Goal: Check status: Check status

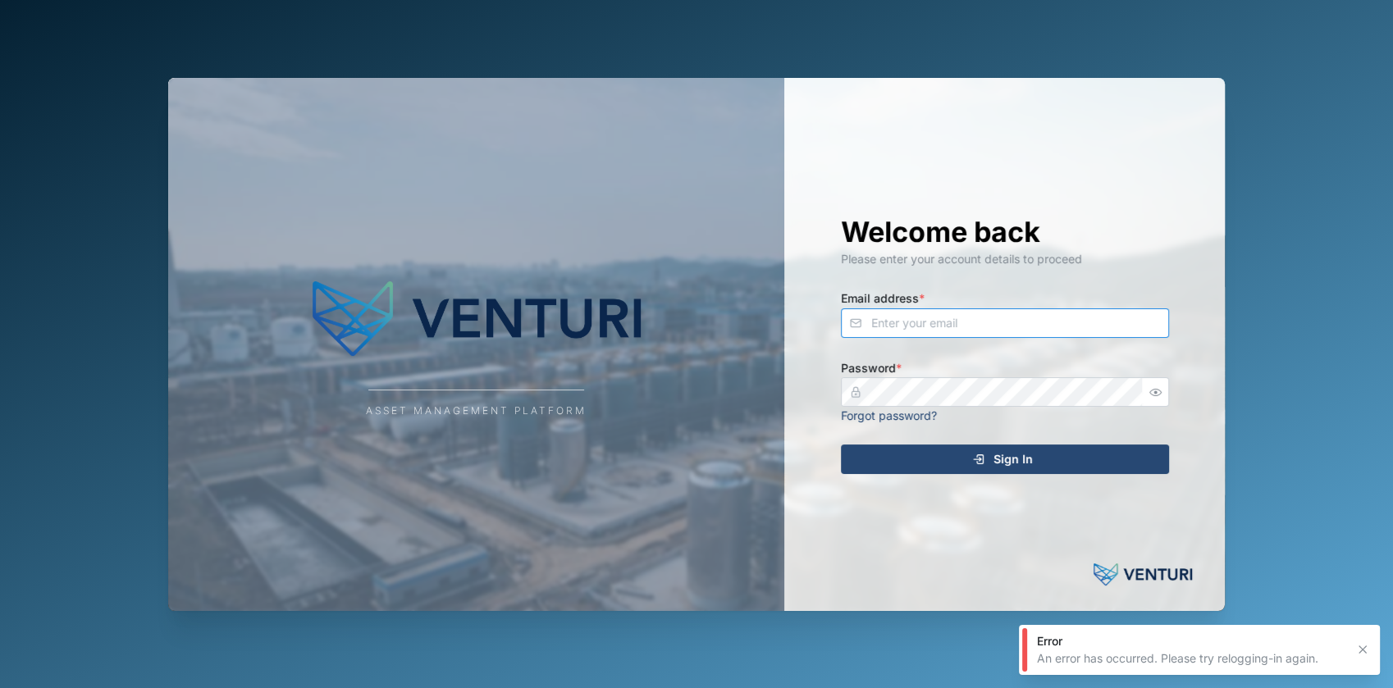
type input "julius.pamplona@venturi.io"
click at [899, 450] on div "Sign In" at bounding box center [1003, 460] width 302 height 28
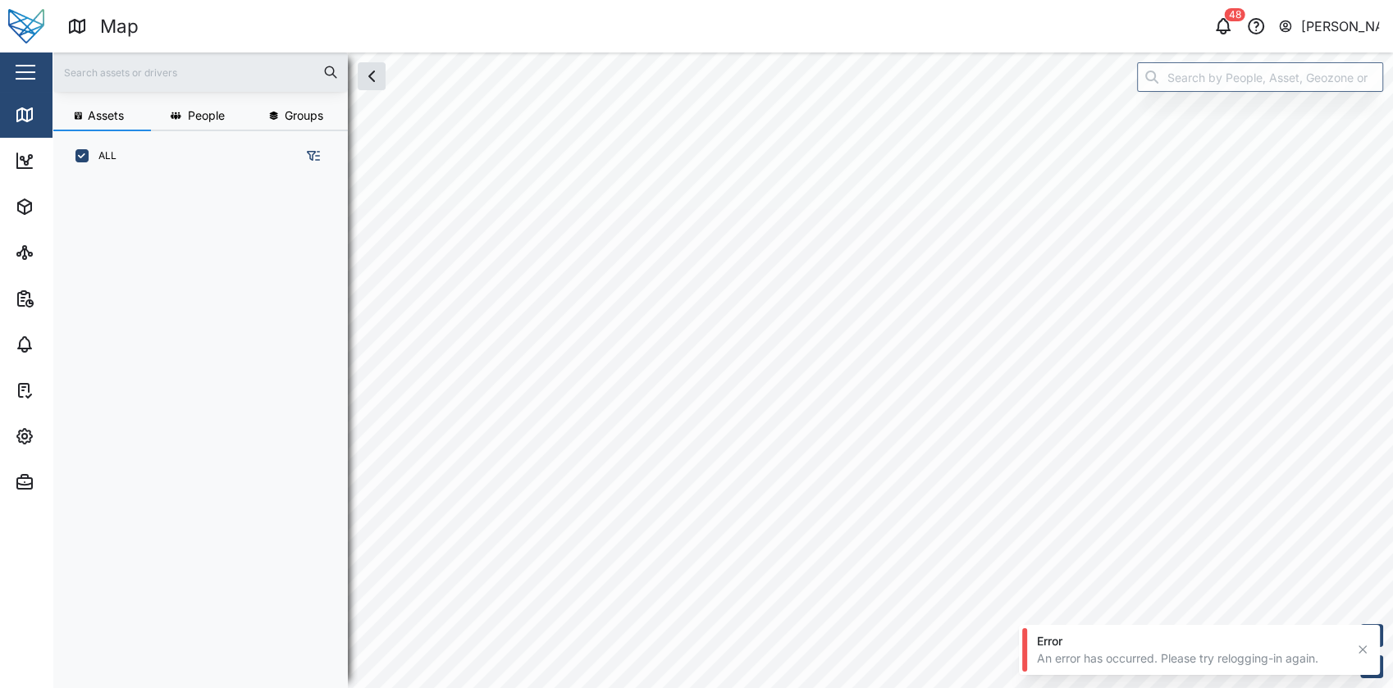
click at [7, 59] on div "Close" at bounding box center [106, 72] width 213 height 39
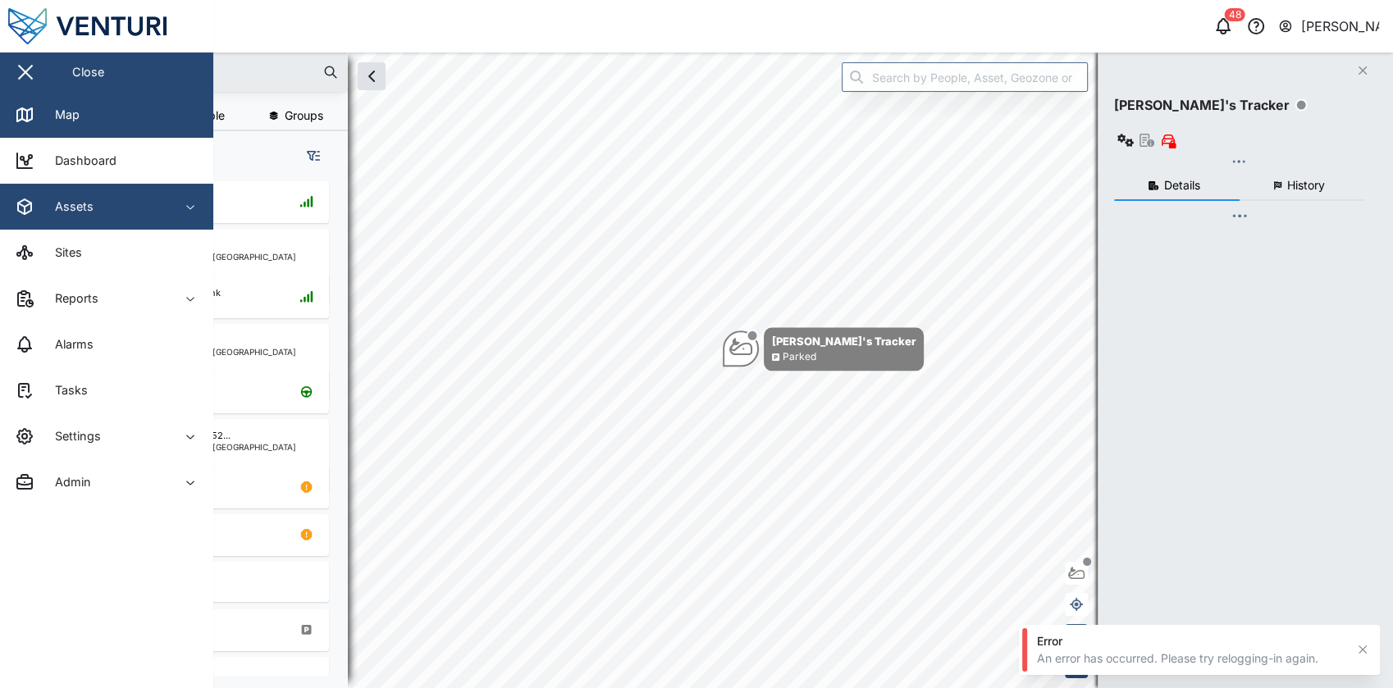
click at [156, 200] on div "Assets" at bounding box center [89, 207] width 149 height 20
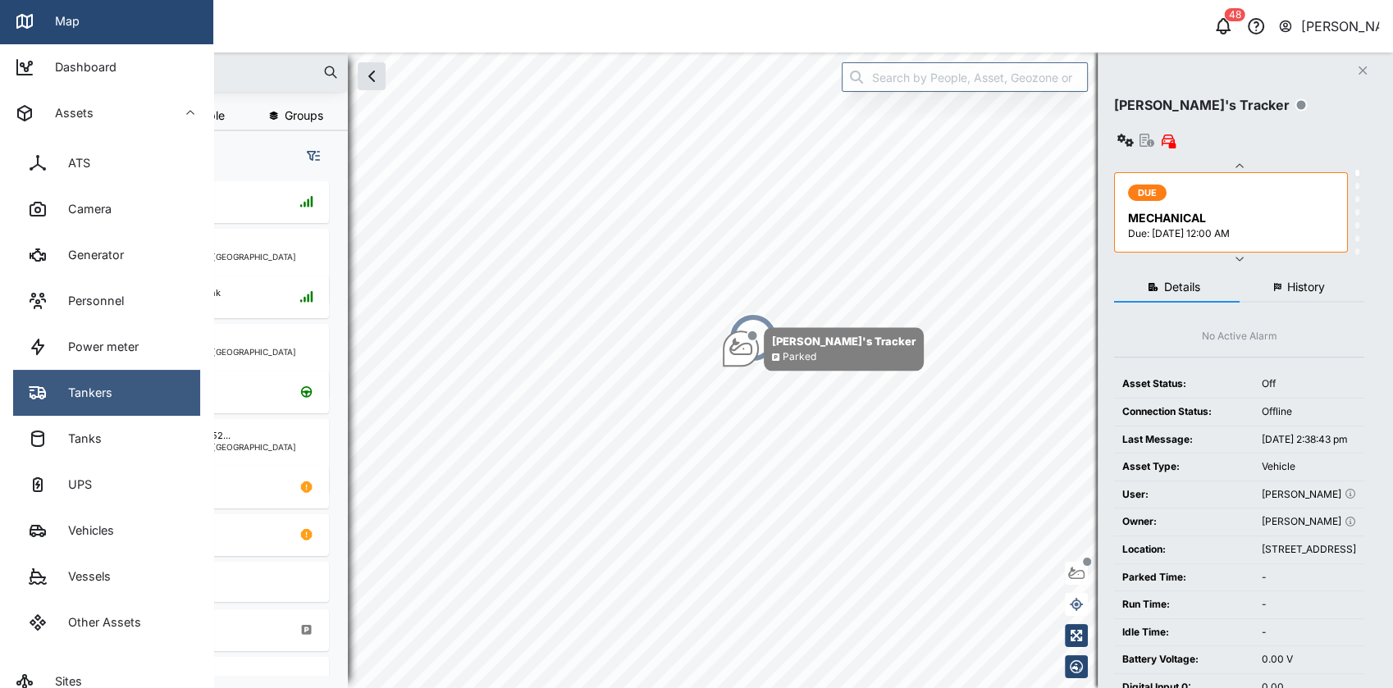
scroll to position [94, 0]
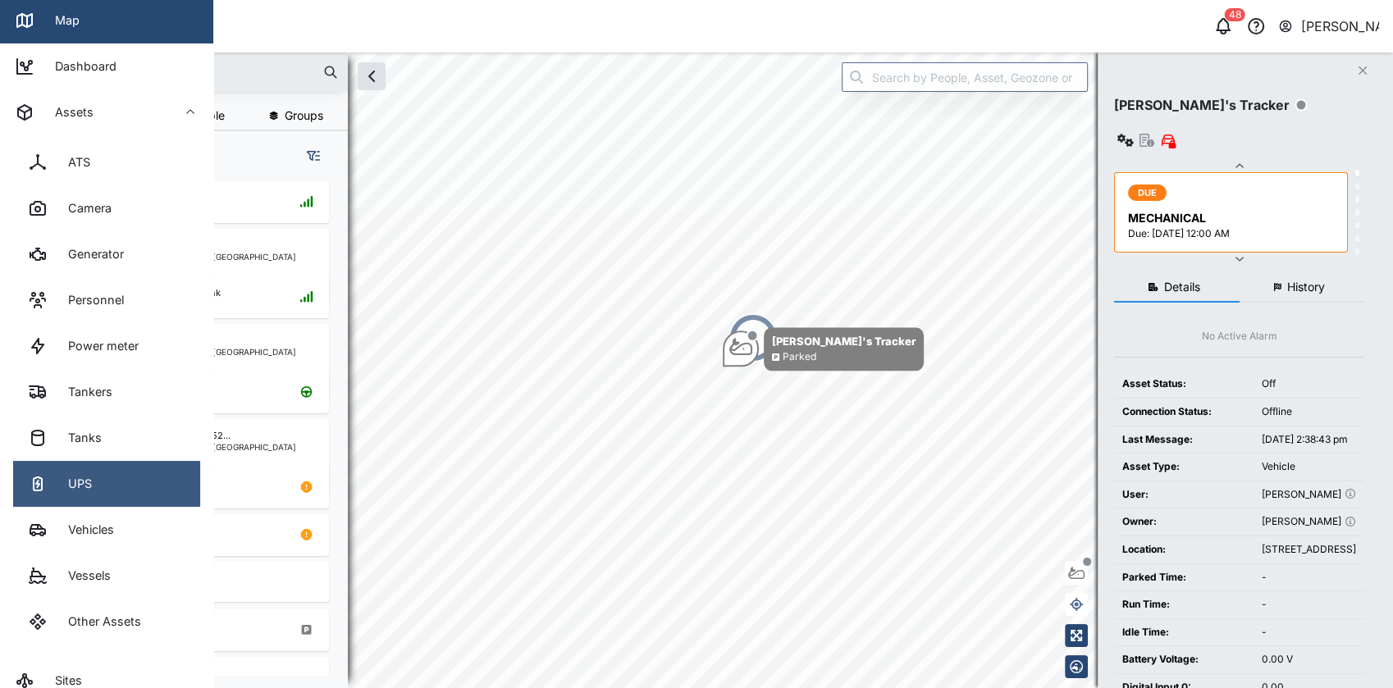
click at [112, 467] on link "UPS" at bounding box center [106, 484] width 187 height 46
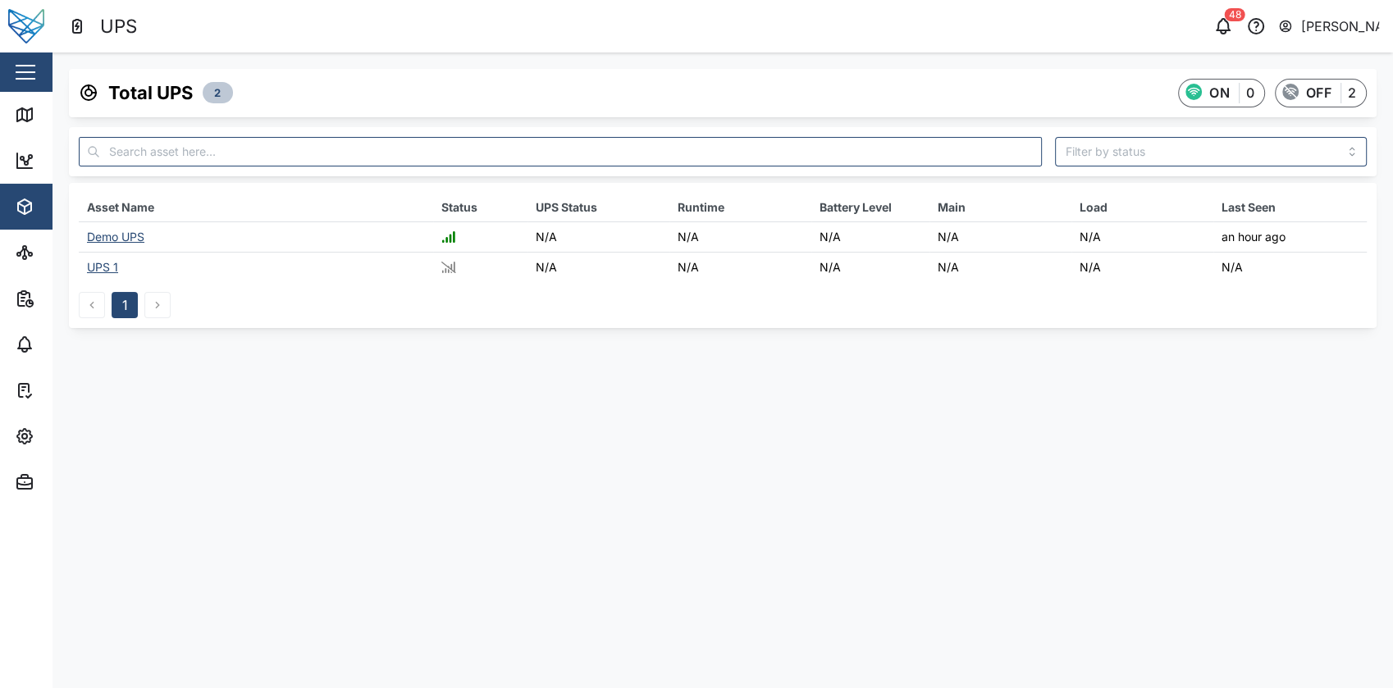
click at [127, 235] on div "Demo UPS" at bounding box center [115, 237] width 57 height 14
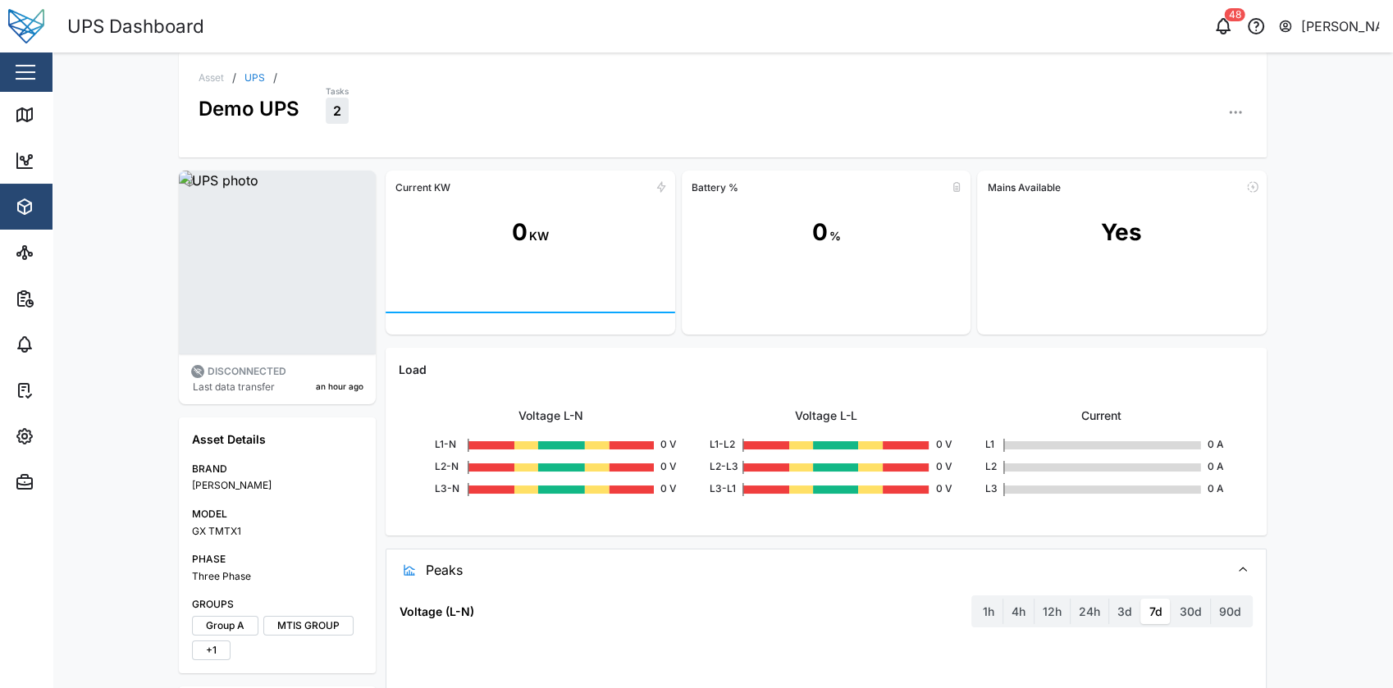
click at [825, 200] on div "0 %" at bounding box center [827, 245] width 290 height 90
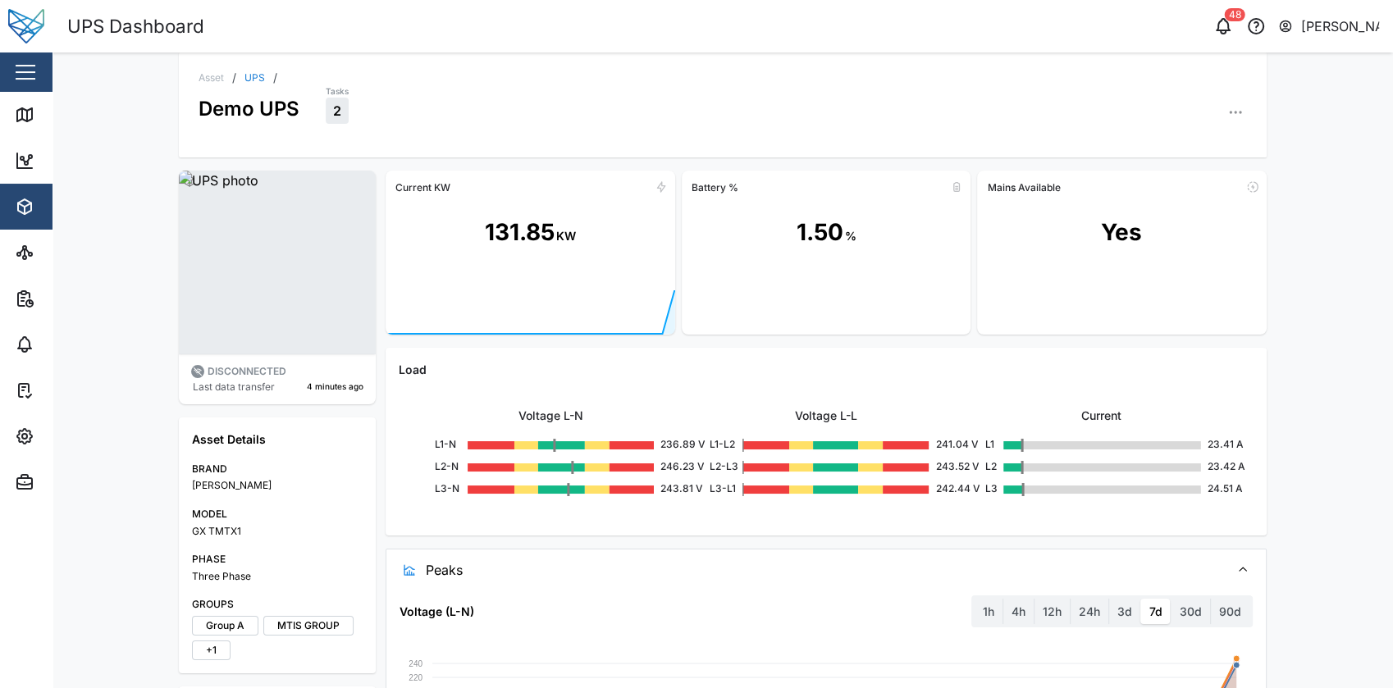
click at [248, 75] on link "UPS" at bounding box center [255, 78] width 21 height 10
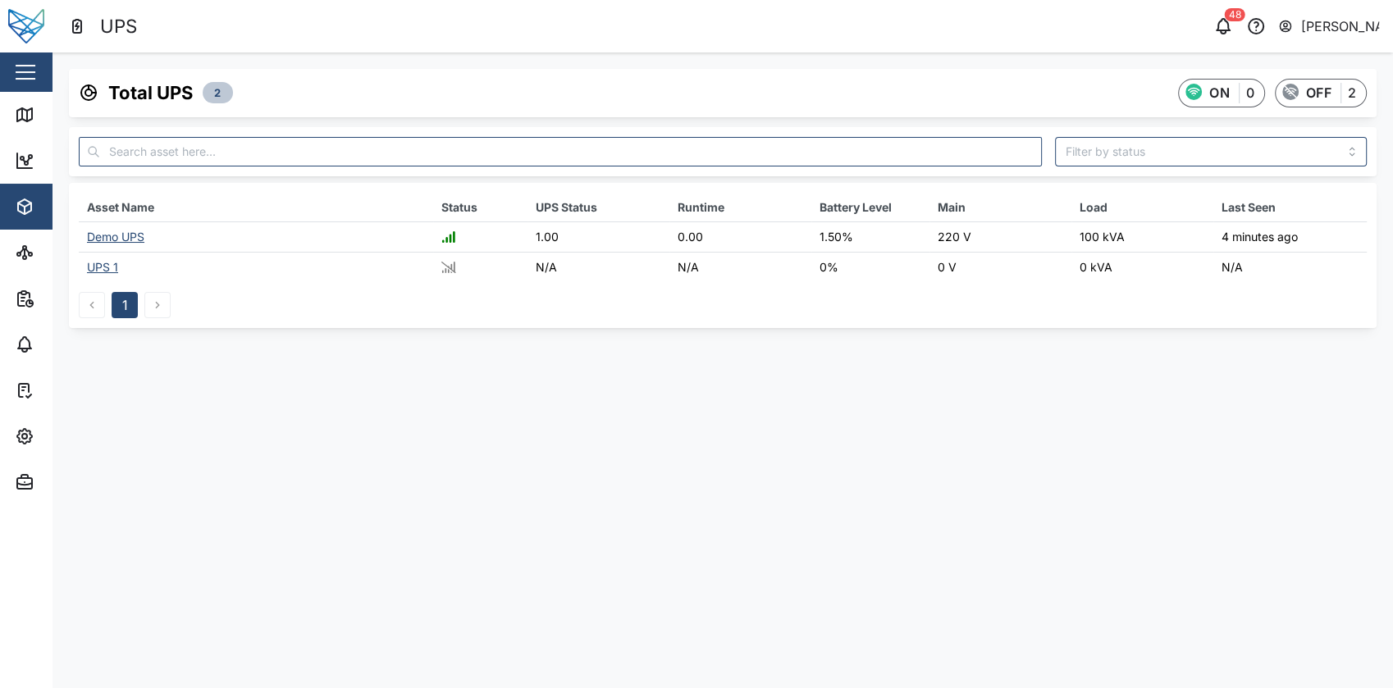
click at [134, 235] on div "Demo UPS" at bounding box center [115, 237] width 57 height 14
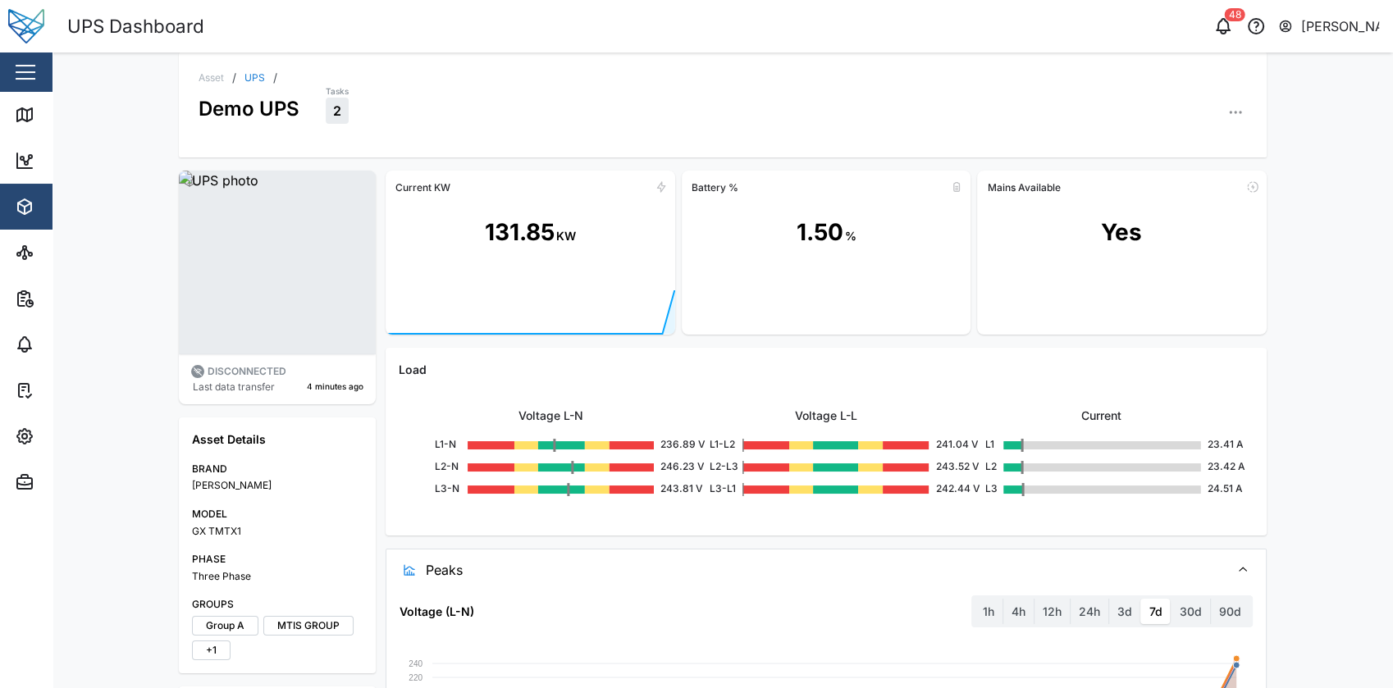
click at [721, 320] on div at bounding box center [827, 312] width 290 height 45
click at [852, 391] on div "Voltage L-N L1-N 236.89 V L2-N 246.23 V L3-N 243.81 V Voltage L-L L1-L2 241.04 …" at bounding box center [826, 451] width 855 height 144
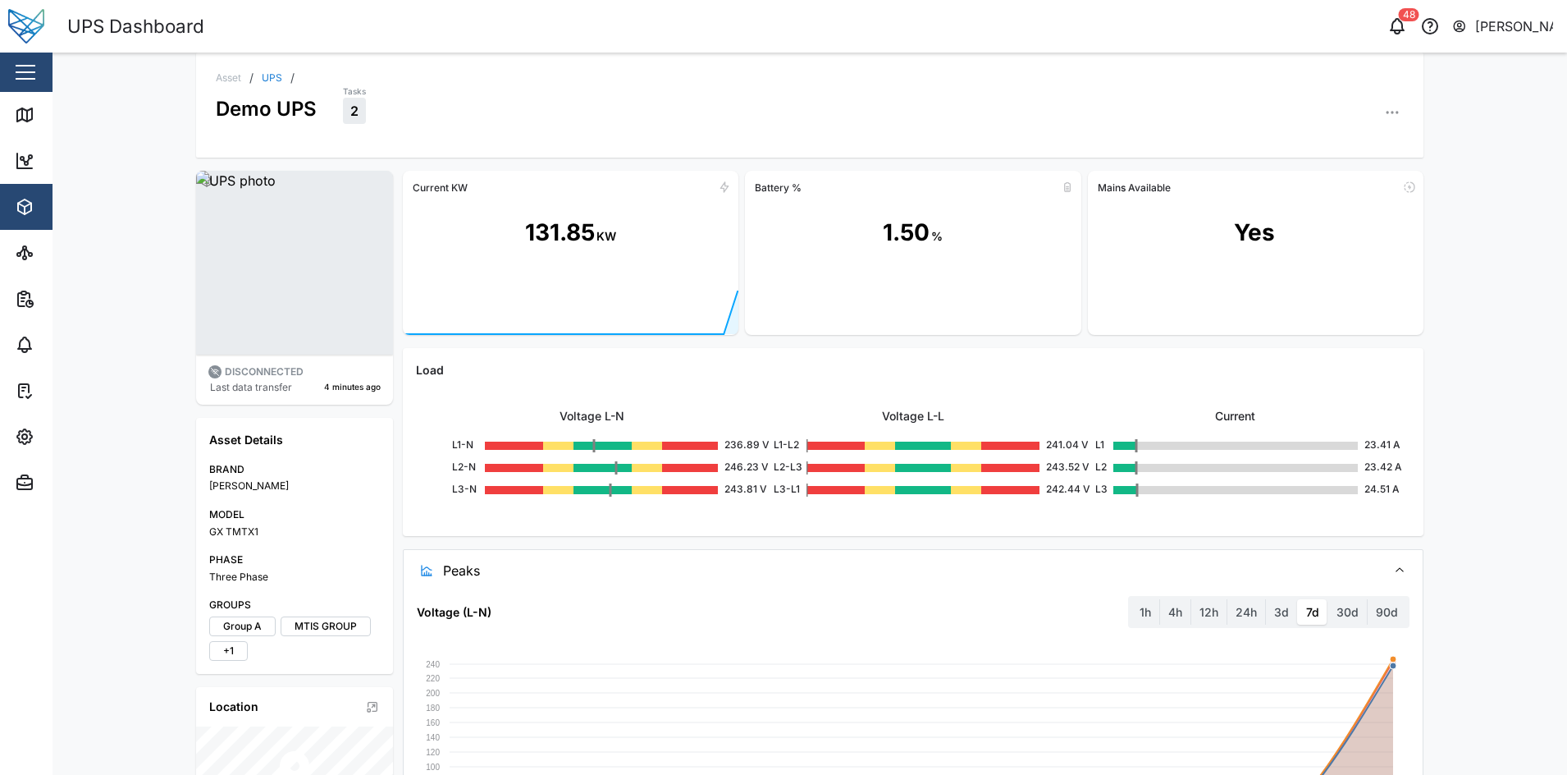
click at [799, 289] on div "1.50 %" at bounding box center [913, 245] width 336 height 90
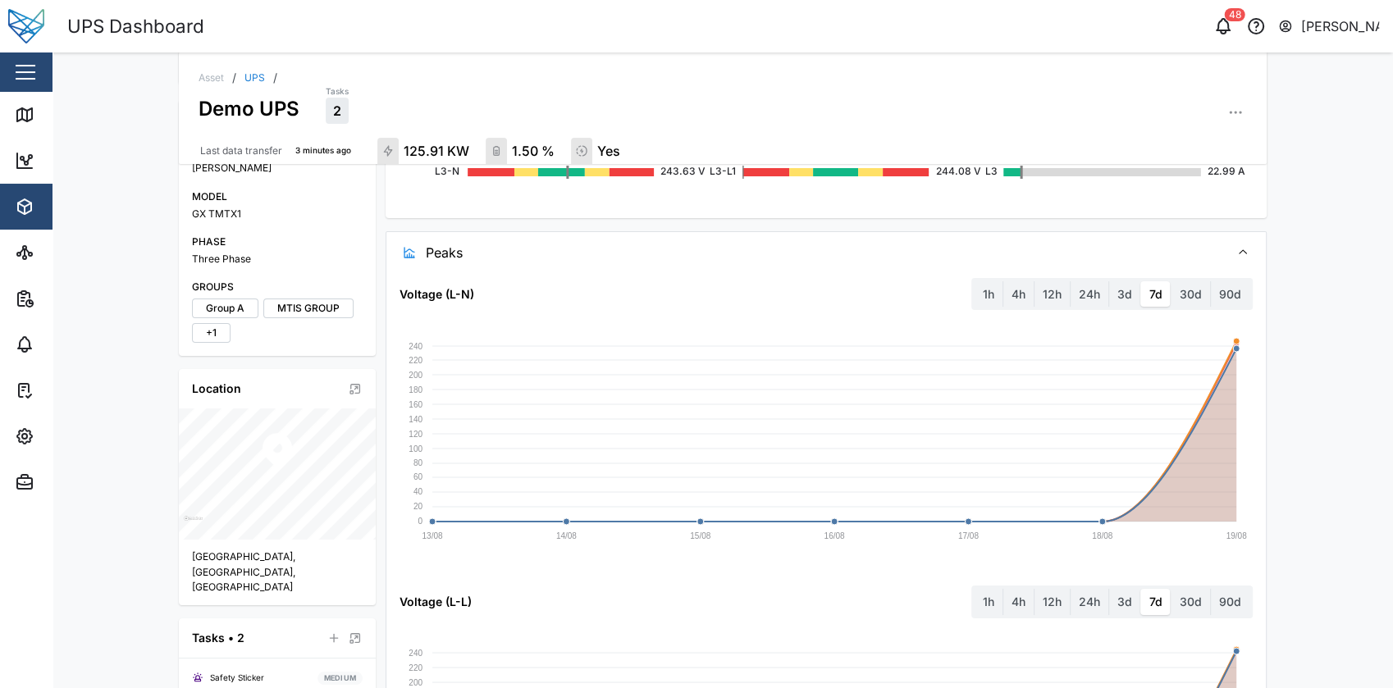
scroll to position [309, 0]
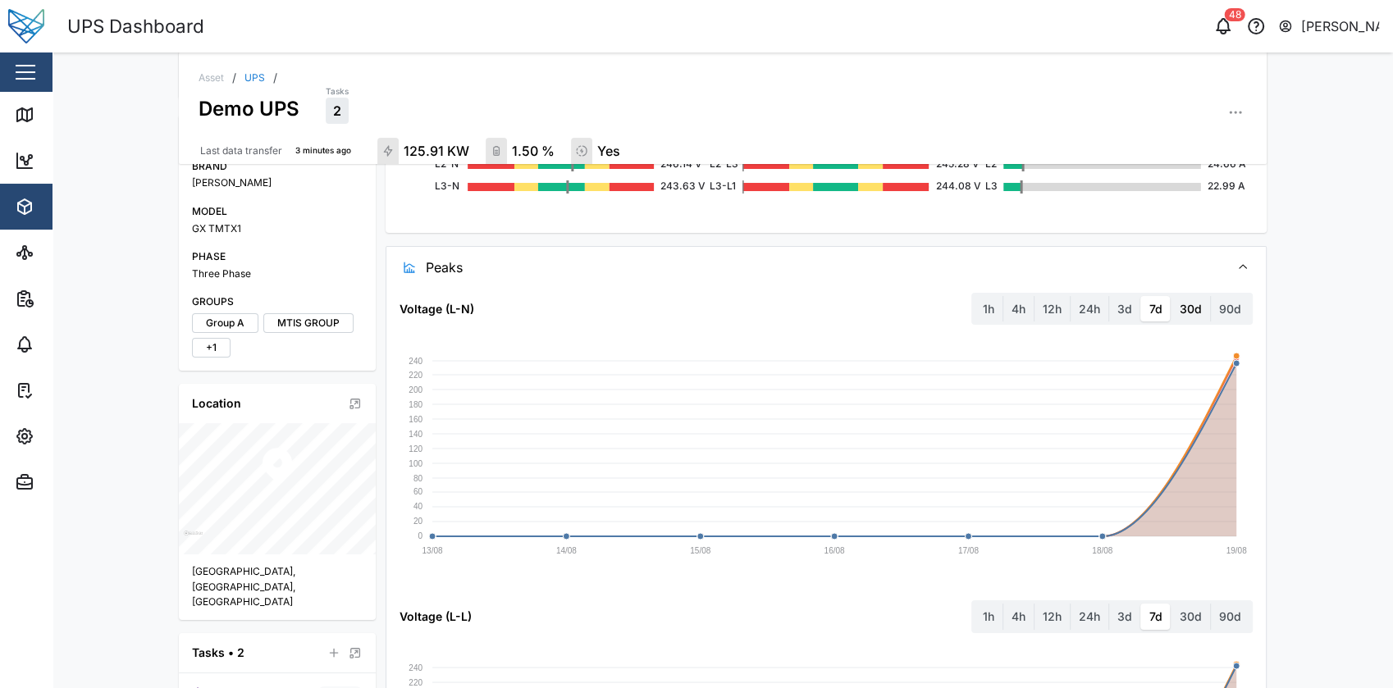
click at [1183, 301] on label "30d" at bounding box center [1191, 309] width 39 height 26
click at [1172, 296] on days "30d" at bounding box center [1172, 296] width 0 height 0
click at [1035, 304] on label "12h" at bounding box center [1052, 309] width 35 height 26
click at [1035, 296] on hours "12h" at bounding box center [1035, 296] width 0 height 0
click at [1020, 307] on label "4h" at bounding box center [1019, 309] width 30 height 26
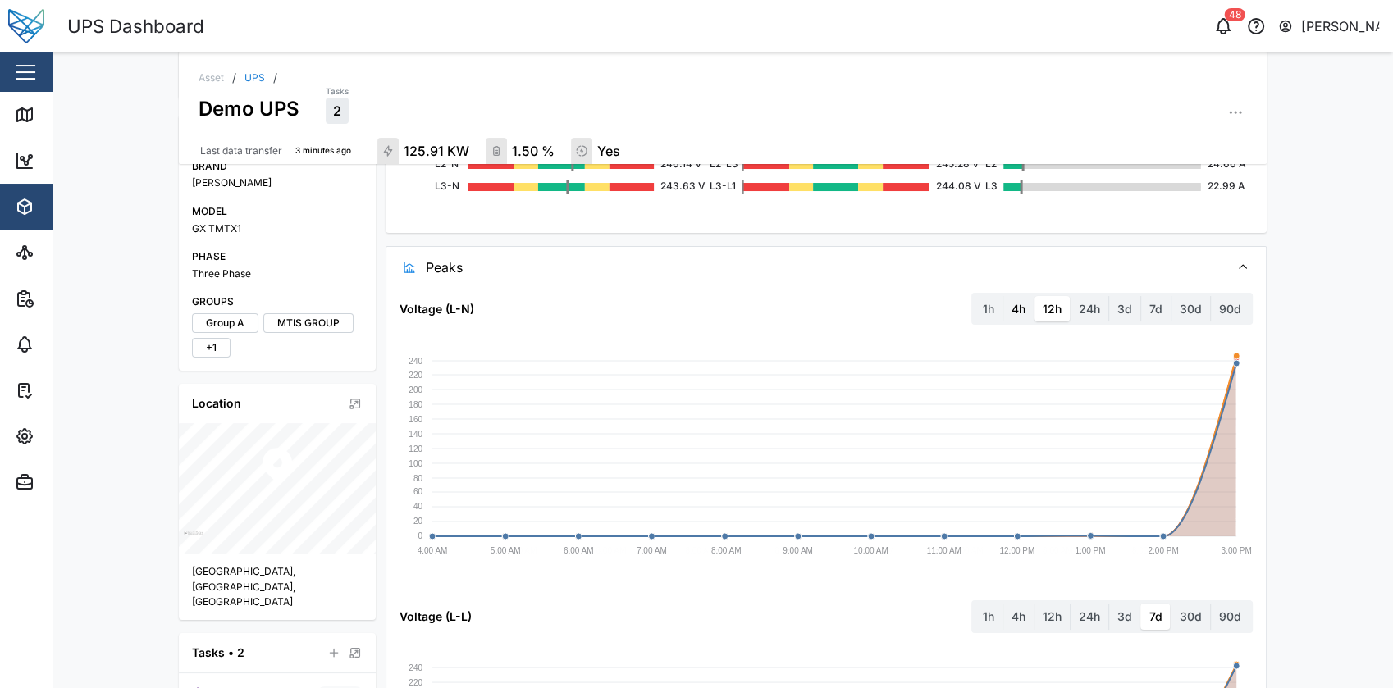
click at [1004, 296] on hours "4h" at bounding box center [1004, 296] width 0 height 0
click at [1116, 299] on label "3d" at bounding box center [1124, 309] width 31 height 26
click at [1109, 296] on days "3d" at bounding box center [1109, 296] width 0 height 0
click at [1164, 303] on label "7d" at bounding box center [1156, 309] width 30 height 26
click at [1141, 296] on days "7d" at bounding box center [1141, 296] width 0 height 0
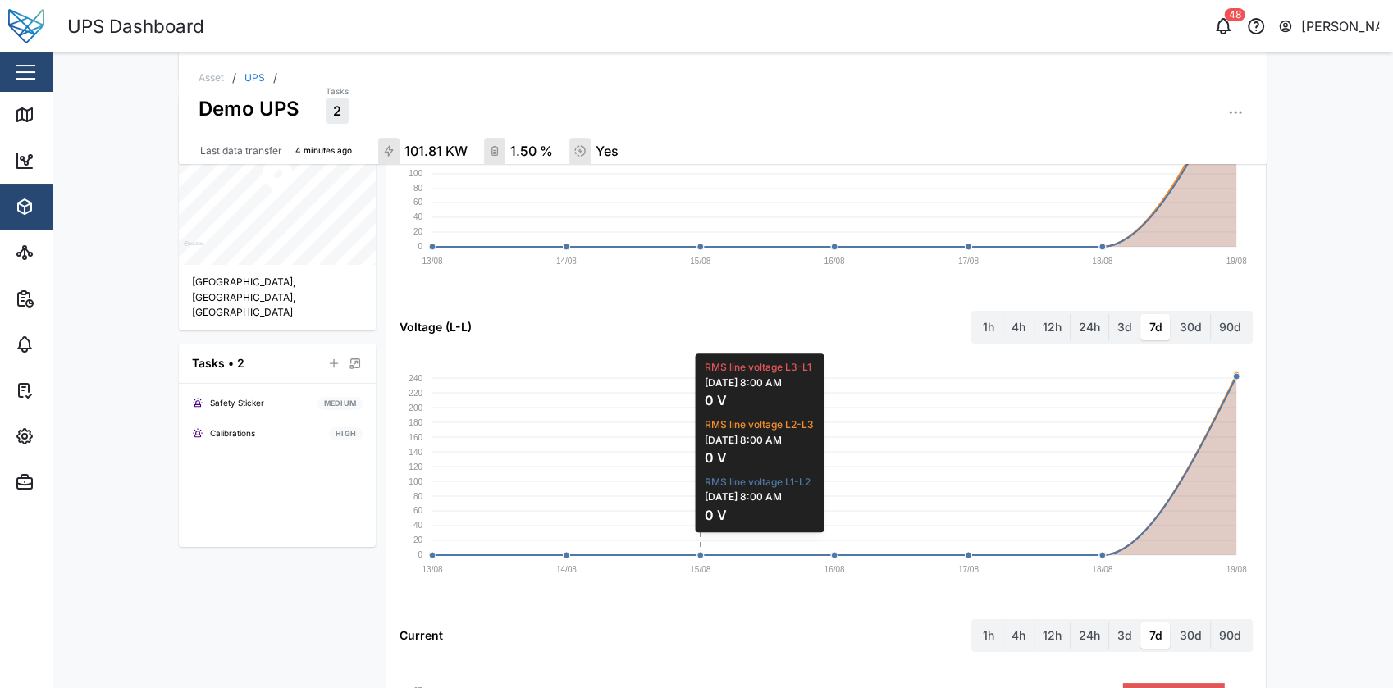
scroll to position [842, 0]
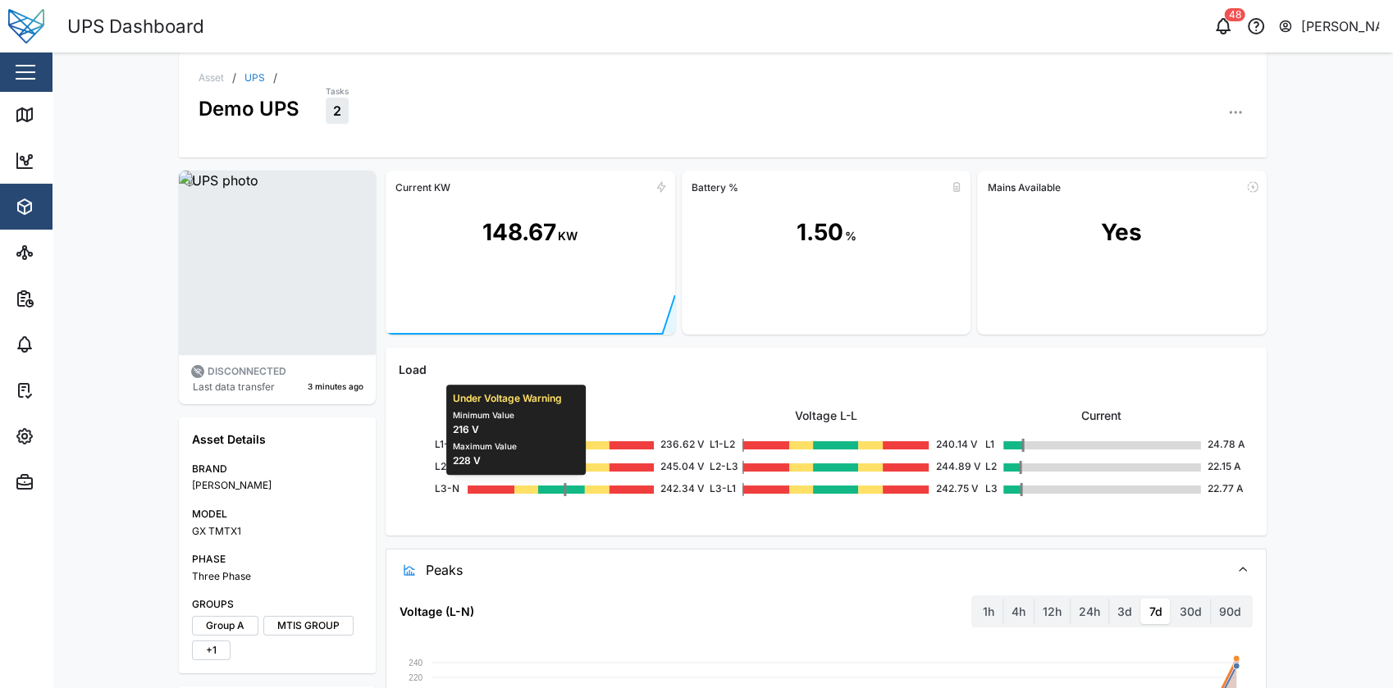
click at [514, 487] on rect at bounding box center [526, 490] width 24 height 8
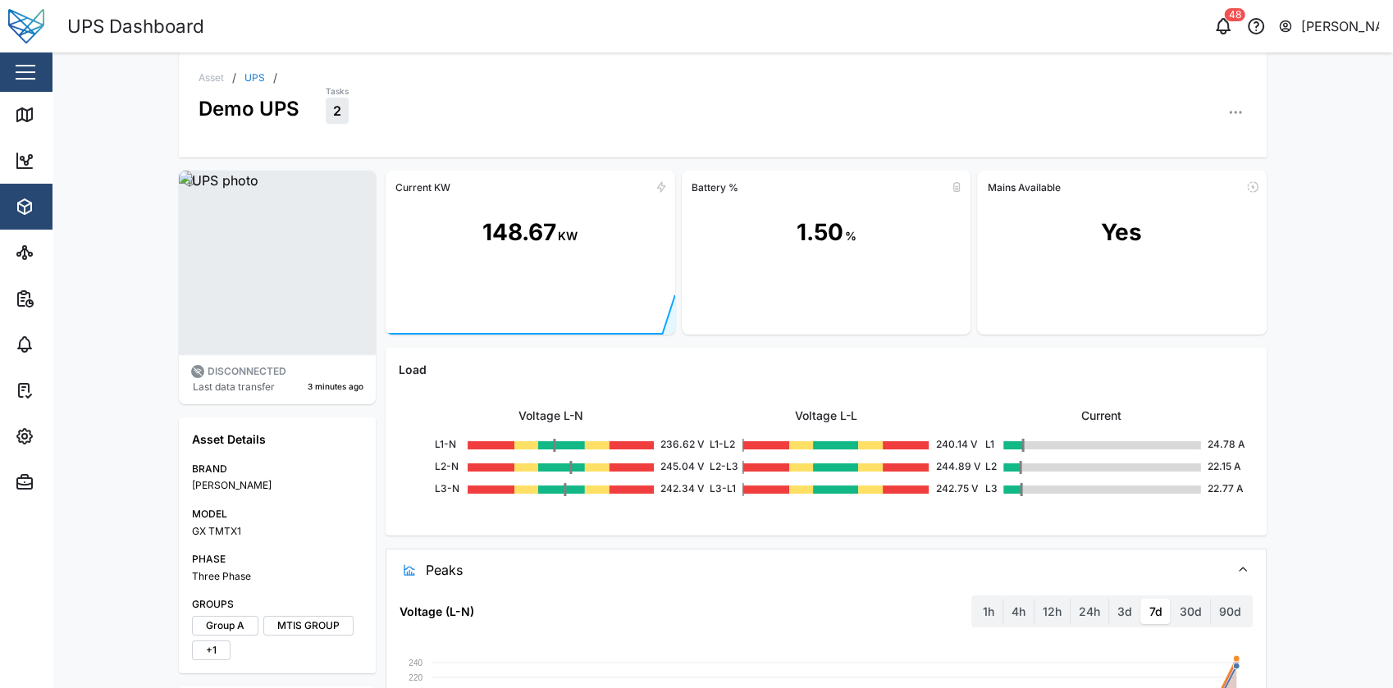
click at [249, 76] on link "UPS" at bounding box center [255, 78] width 21 height 10
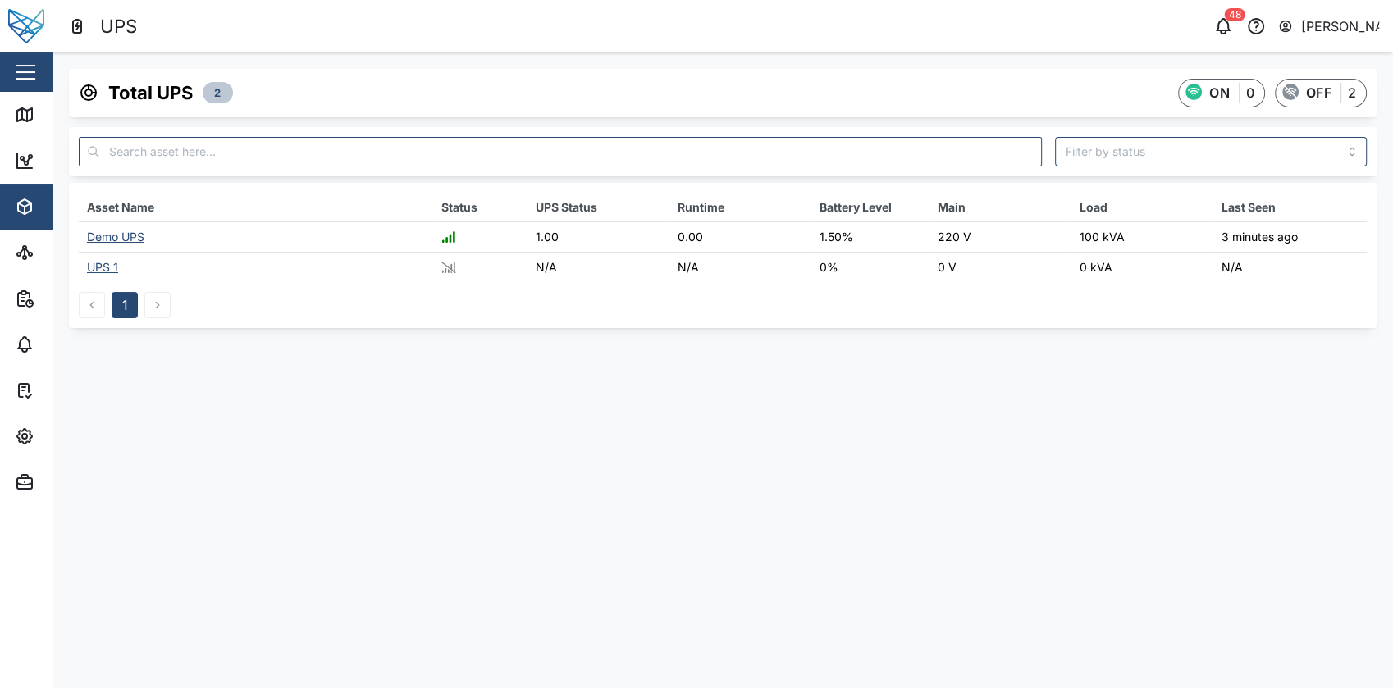
click at [117, 232] on div "Demo UPS" at bounding box center [115, 237] width 57 height 14
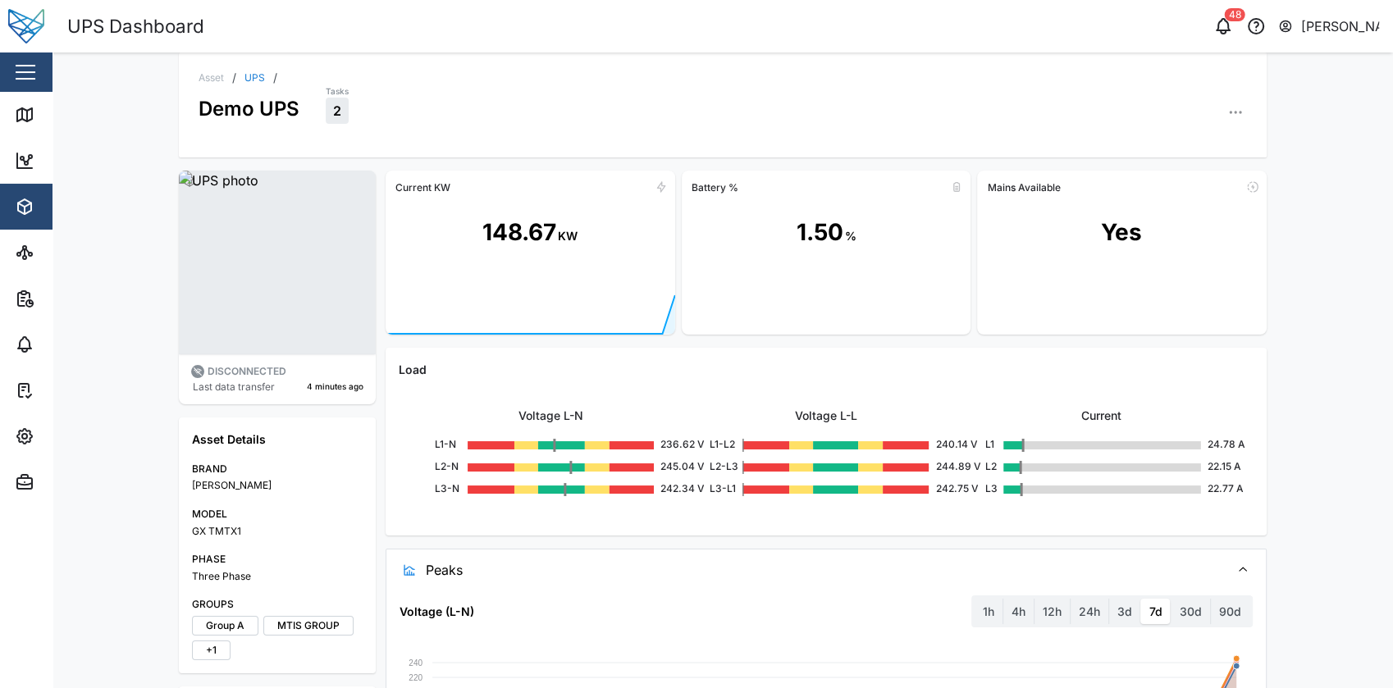
click at [639, 394] on div "Voltage L-N L1-N 236.62 V L2-N 245.04 V L3-N 242.34 V Voltage L-L L1-L2 240.14 …" at bounding box center [826, 451] width 855 height 144
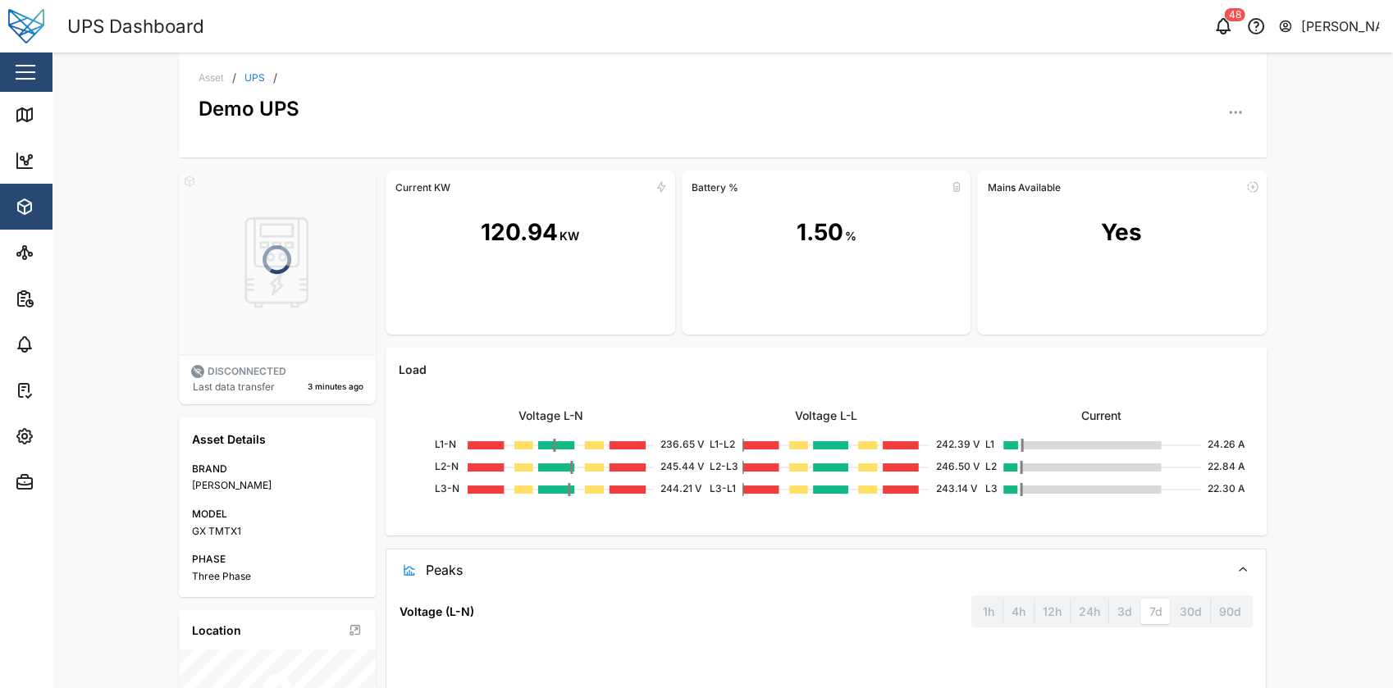
click at [1224, 105] on button "button" at bounding box center [1235, 112] width 23 height 23
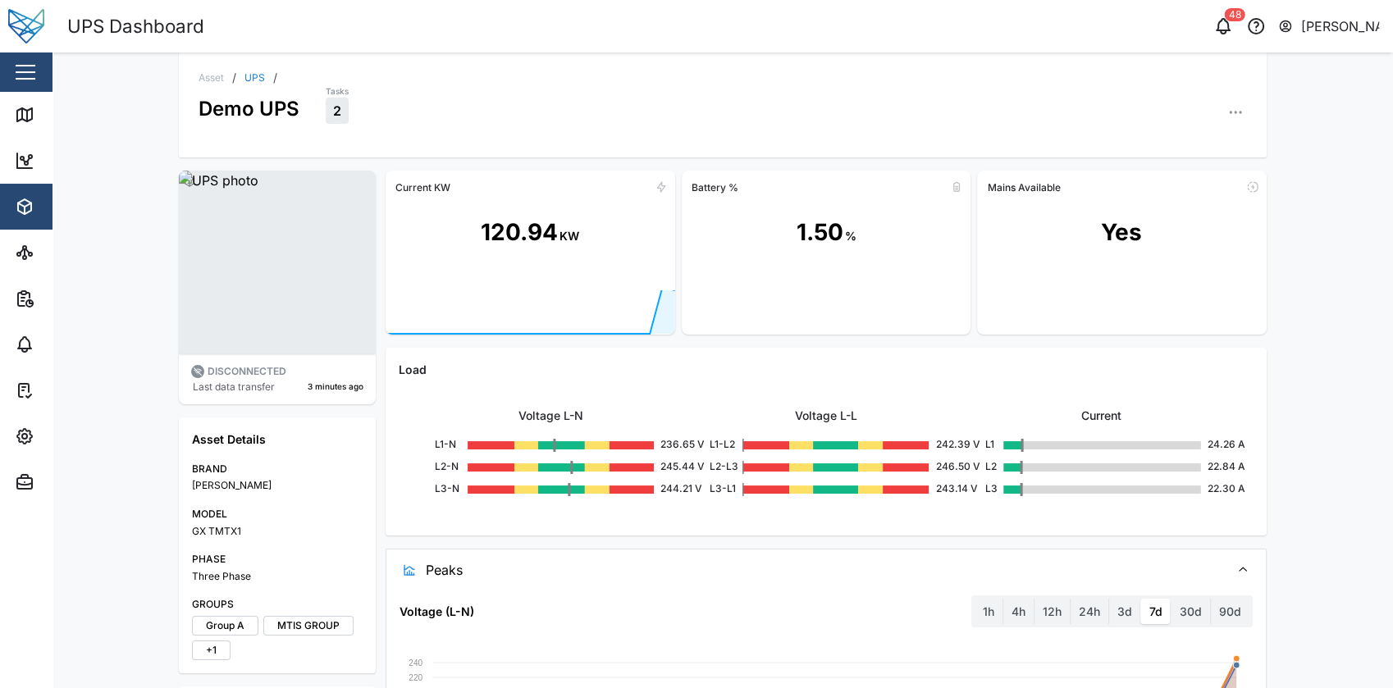
click at [978, 318] on div at bounding box center [1122, 312] width 290 height 45
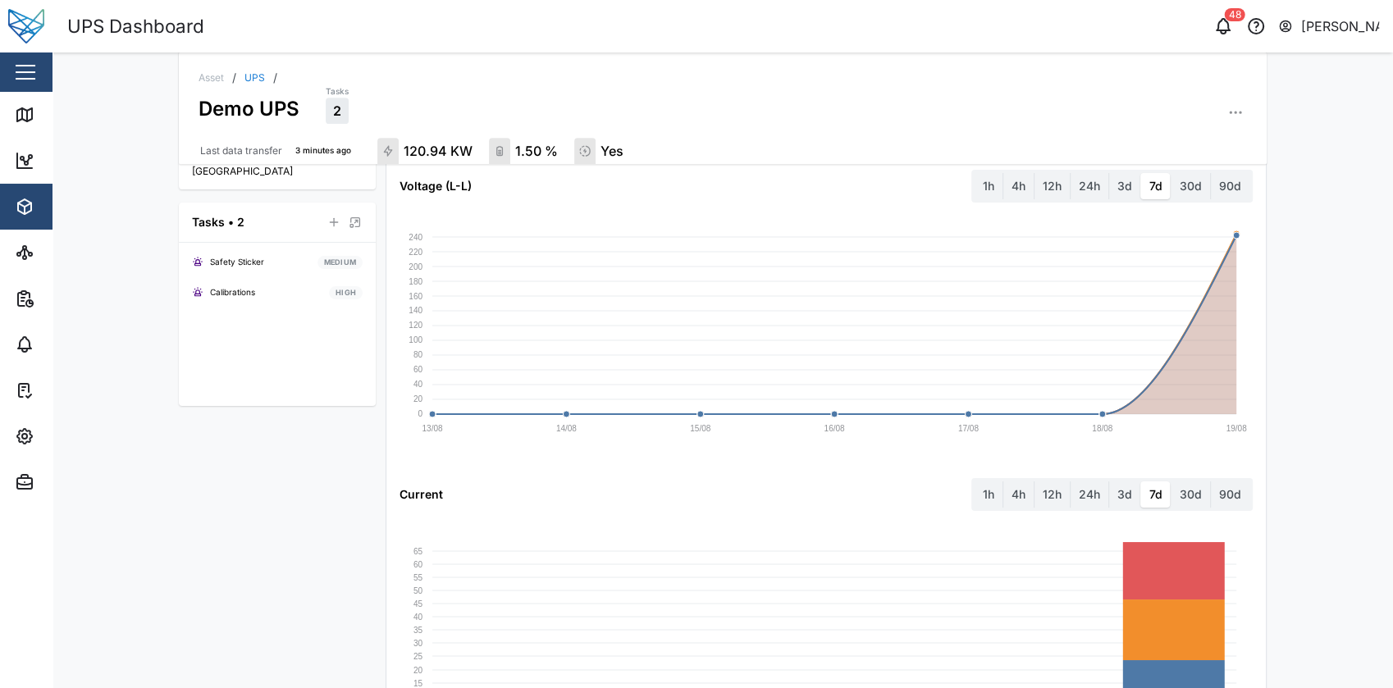
scroll to position [746, 0]
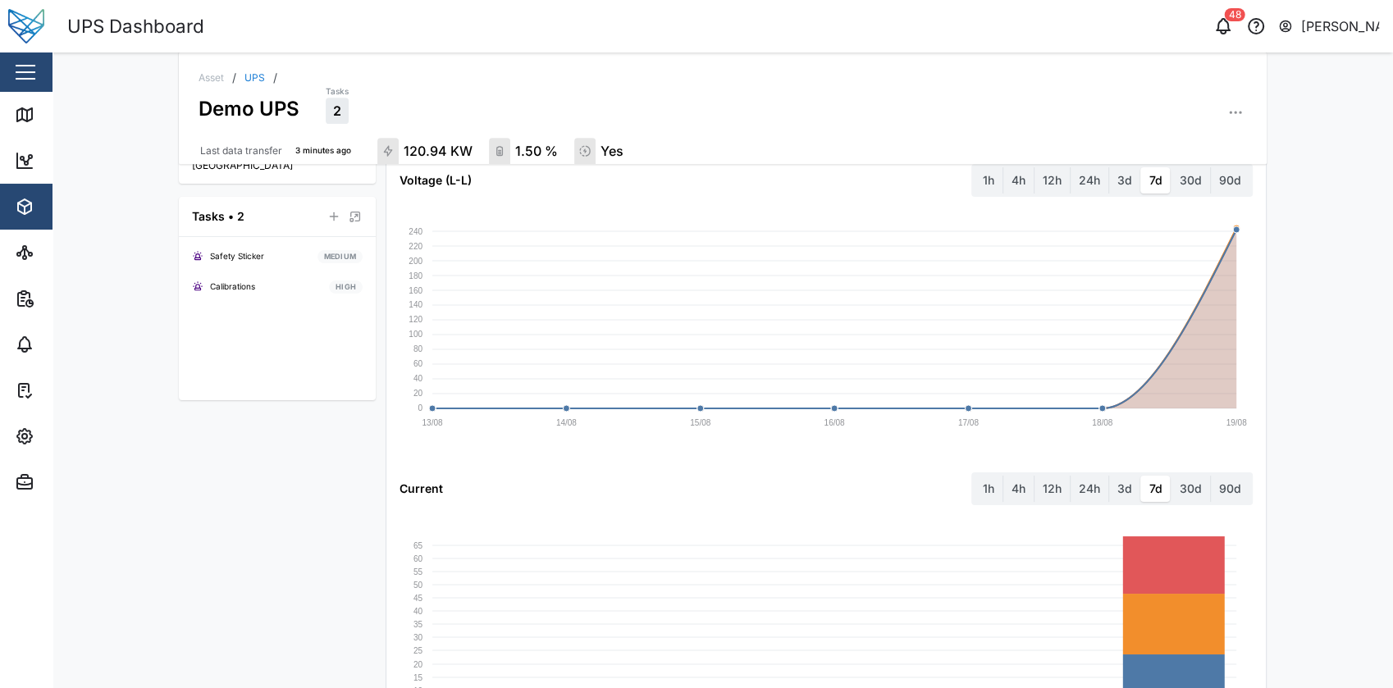
click at [245, 79] on link "UPS" at bounding box center [255, 78] width 21 height 10
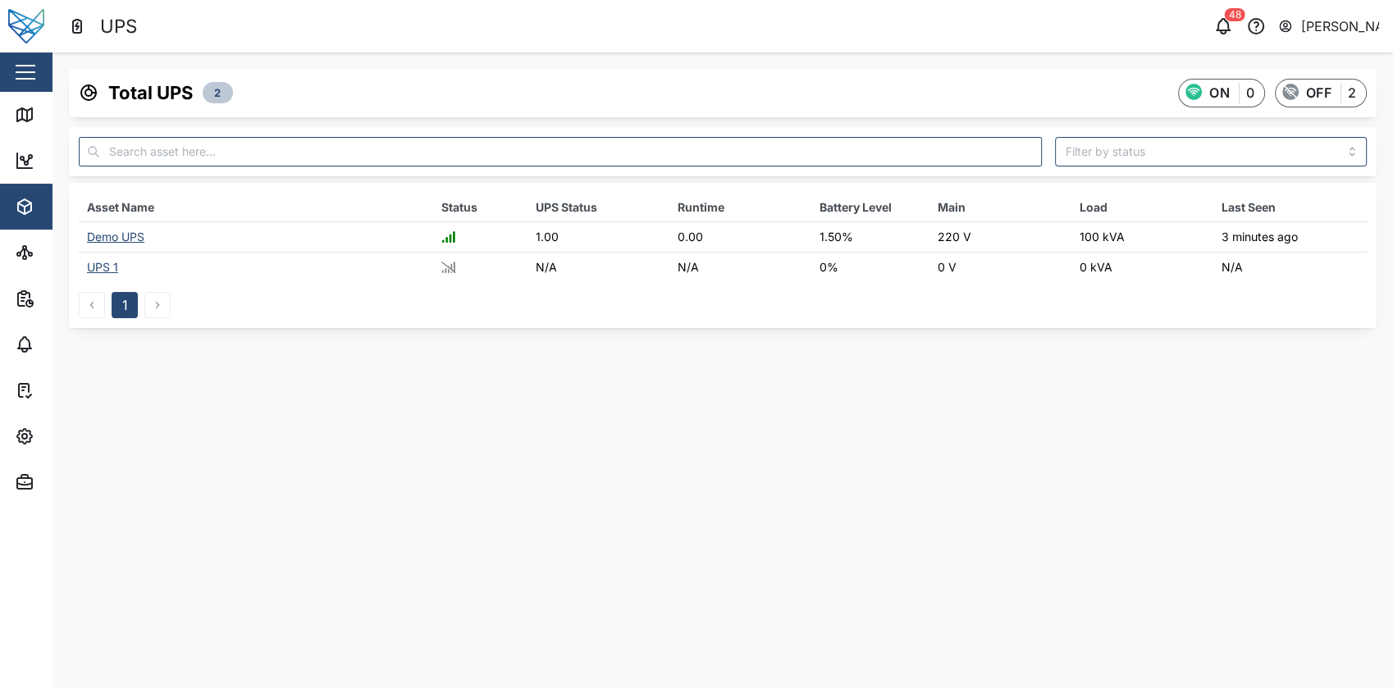
click at [121, 240] on div "Demo UPS" at bounding box center [115, 237] width 57 height 14
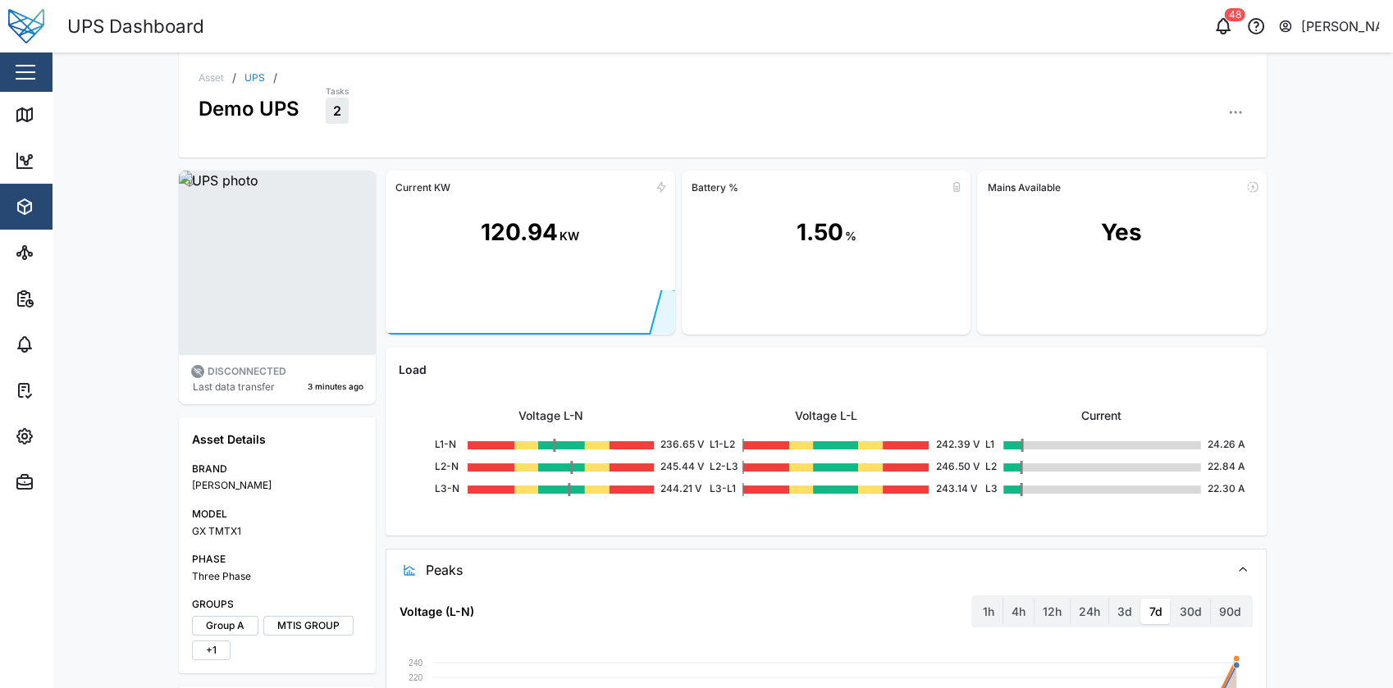
click at [548, 232] on div "120.94" at bounding box center [519, 232] width 77 height 35
